Goal: Task Accomplishment & Management: Use online tool/utility

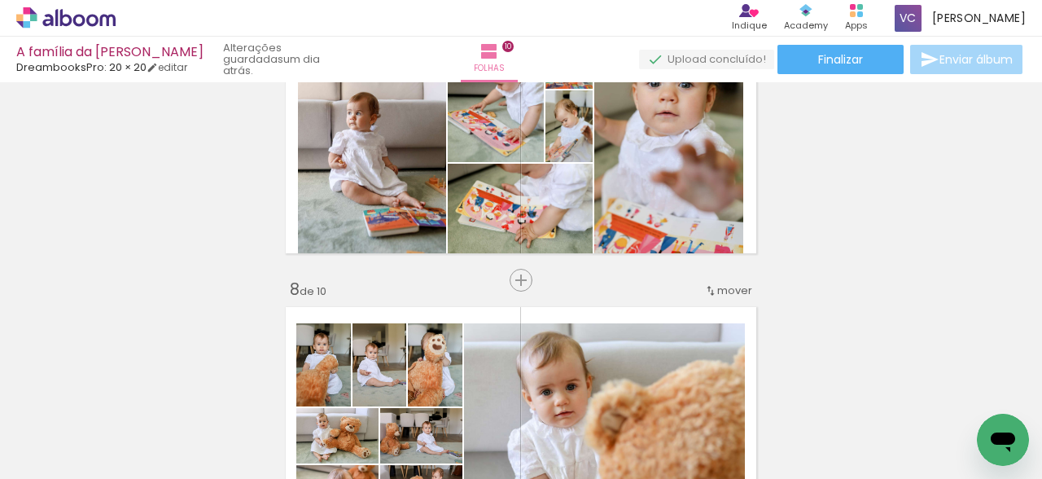
scroll to position [0, 5548]
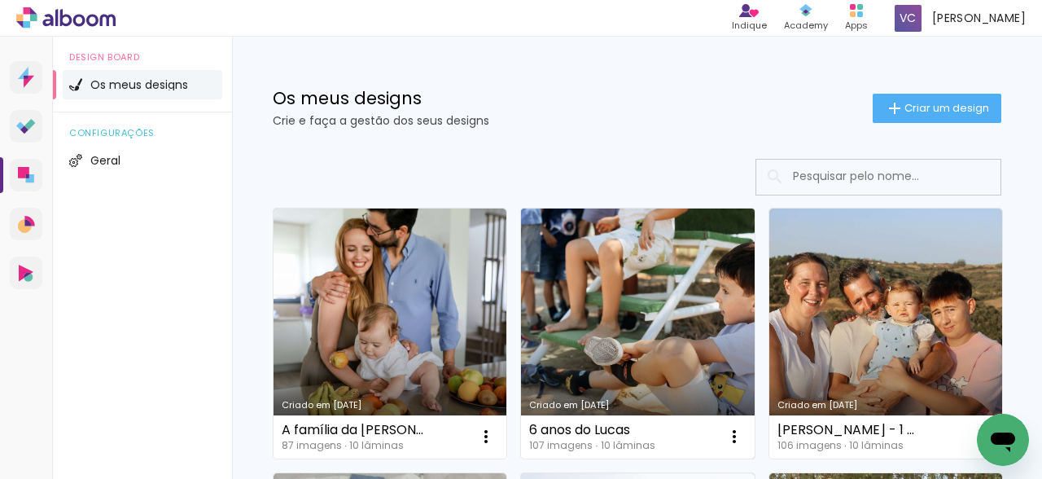
click at [644, 307] on link "Criado em [DATE]" at bounding box center [637, 333] width 233 height 250
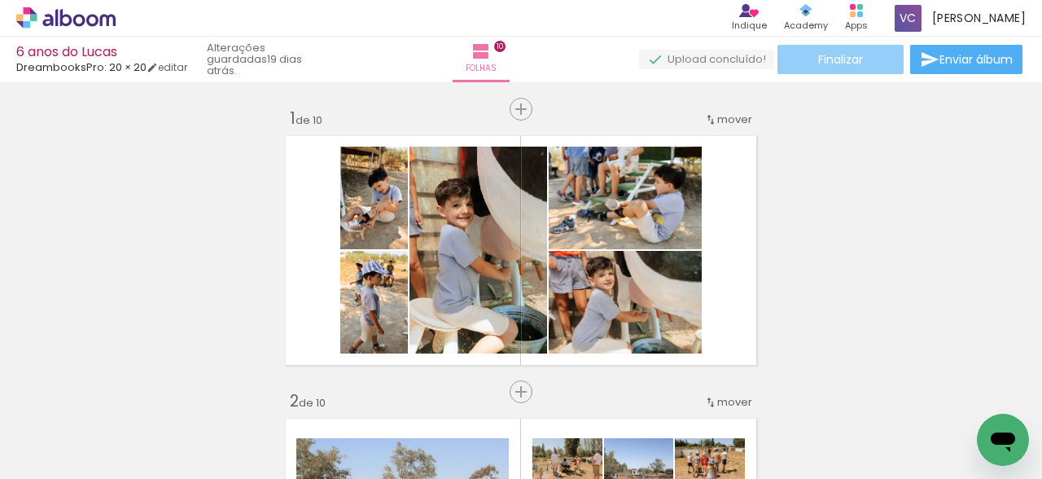
click at [845, 63] on span "Finalizar" at bounding box center [840, 59] width 45 height 11
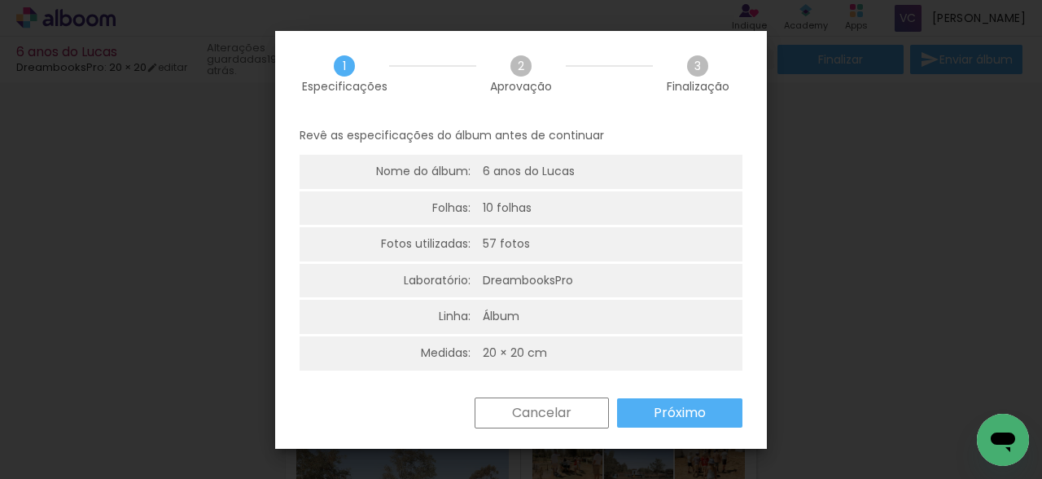
scroll to position [4, 0]
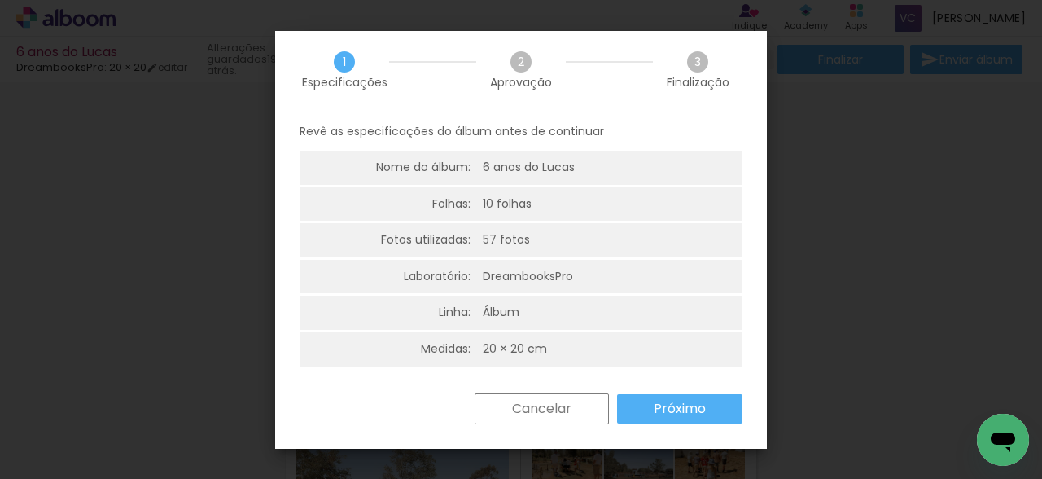
click at [0, 0] on slot "Próximo" at bounding box center [0, 0] width 0 height 0
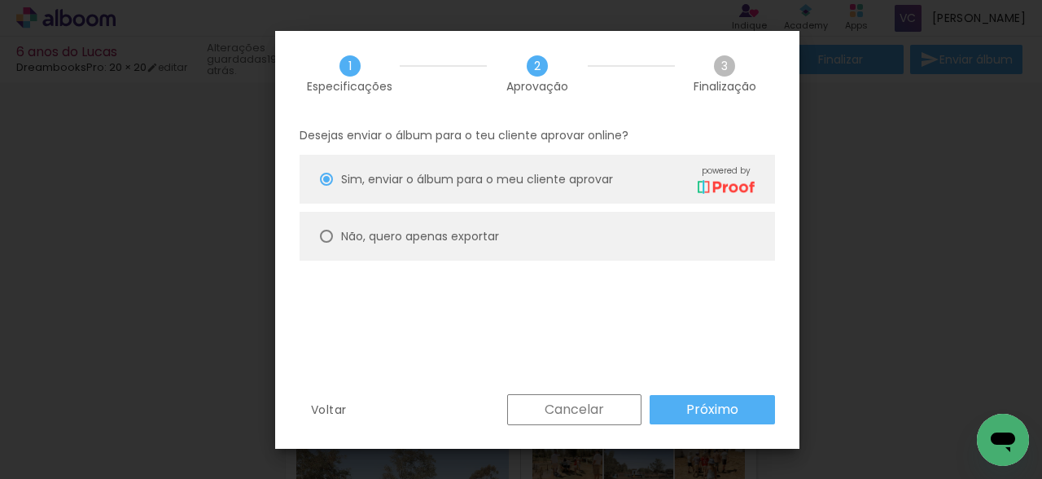
click at [0, 0] on div at bounding box center [0, 0] width 0 height 0
type paper-radio-button "on"
click at [0, 0] on slot "Próximo" at bounding box center [0, 0] width 0 height 0
type input "Alta, 300 DPI"
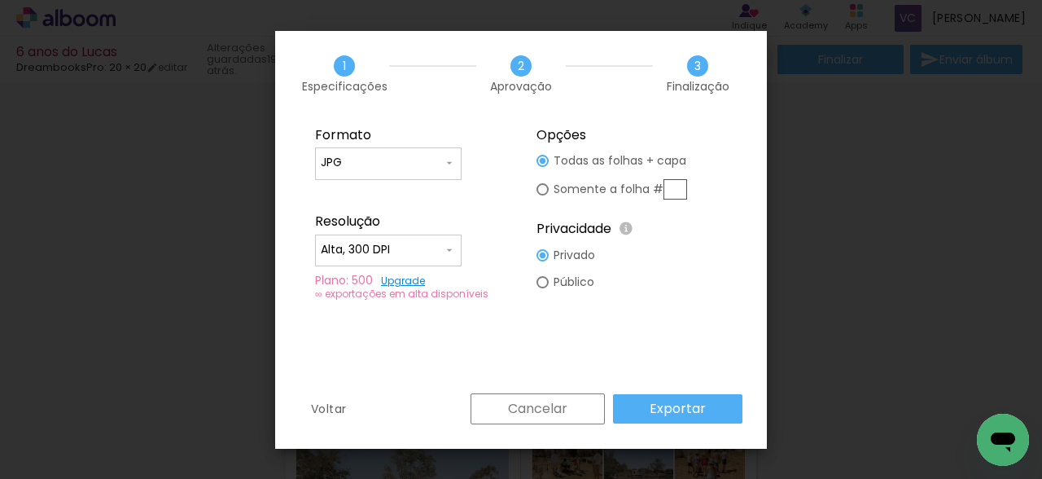
click at [0, 0] on paper-button "Exportar" at bounding box center [0, 0] width 0 height 0
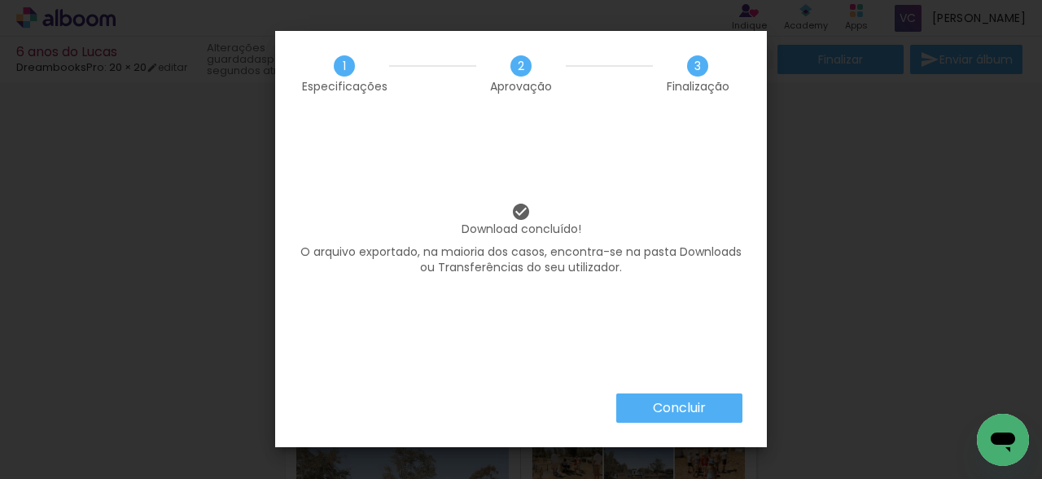
click at [0, 0] on slot "Concluir" at bounding box center [0, 0] width 0 height 0
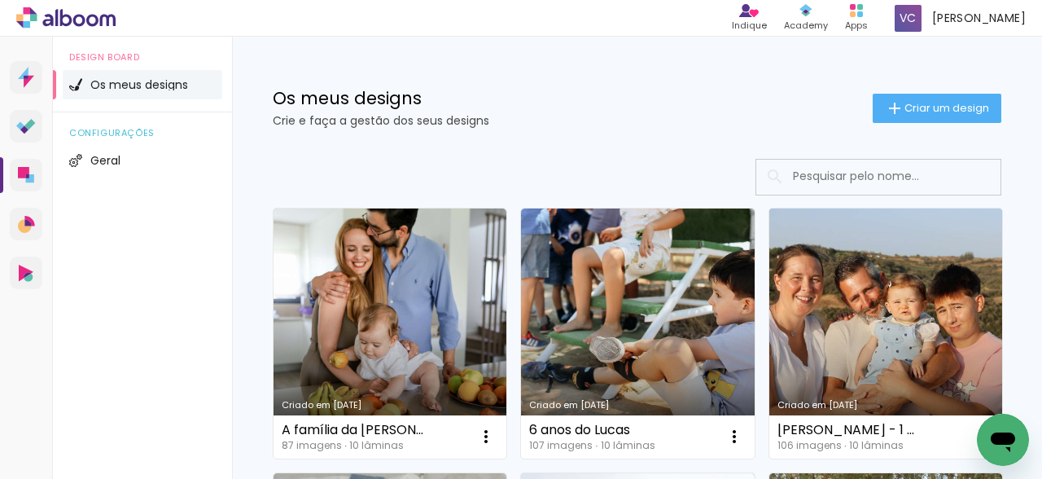
click at [899, 268] on link "Criado em [DATE]" at bounding box center [885, 333] width 233 height 250
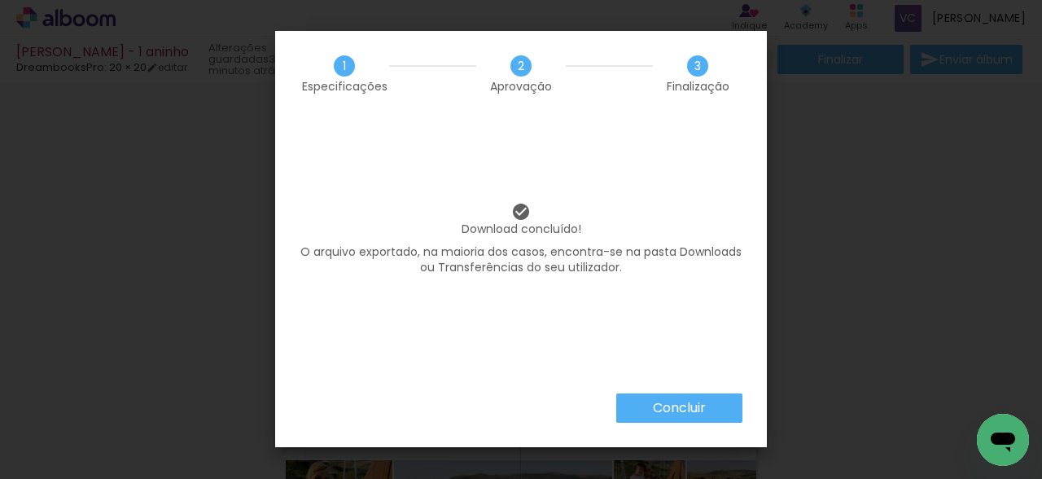
scroll to position [2794, 0]
